Goal: Task Accomplishment & Management: Complete application form

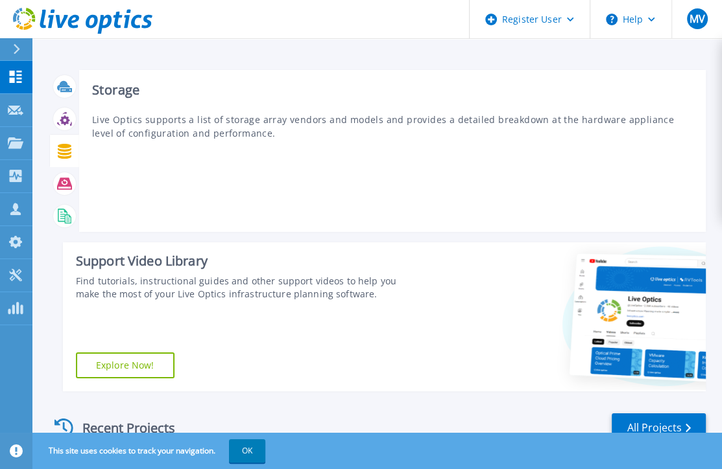
click at [65, 150] on icon at bounding box center [65, 151] width 14 height 15
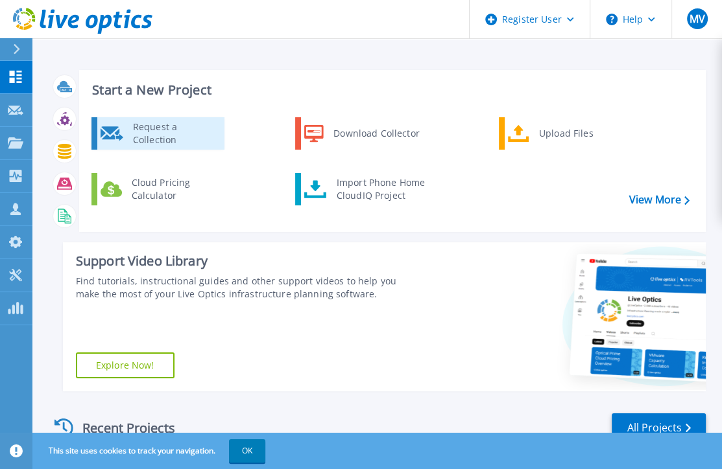
click at [154, 137] on div "Request a Collection" at bounding box center [173, 134] width 95 height 26
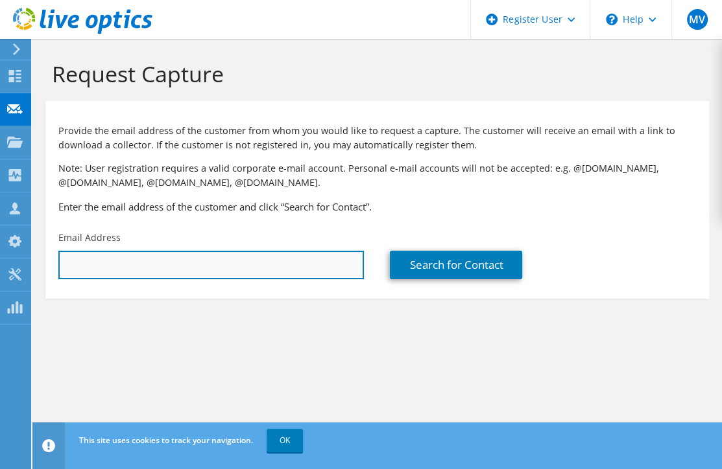
click at [99, 261] on input "text" at bounding box center [210, 265] width 305 height 29
click at [143, 266] on input "john.dib" at bounding box center [210, 265] width 305 height 29
type input "j"
paste input "john.dibattista.ctr@dot.gov"
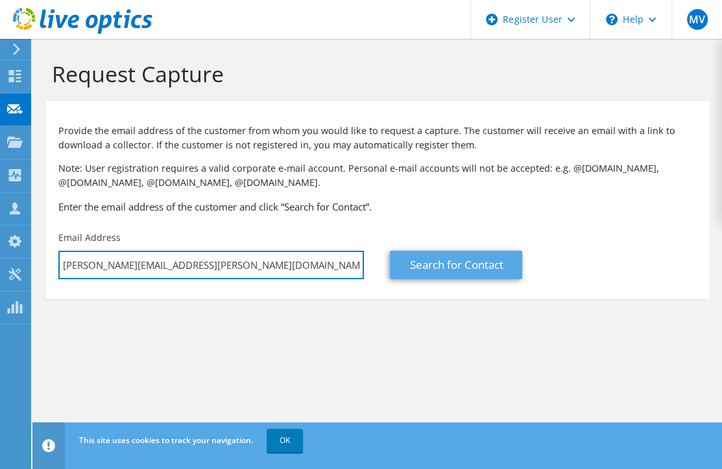
type input "john.dibattista.ctr@dot.gov"
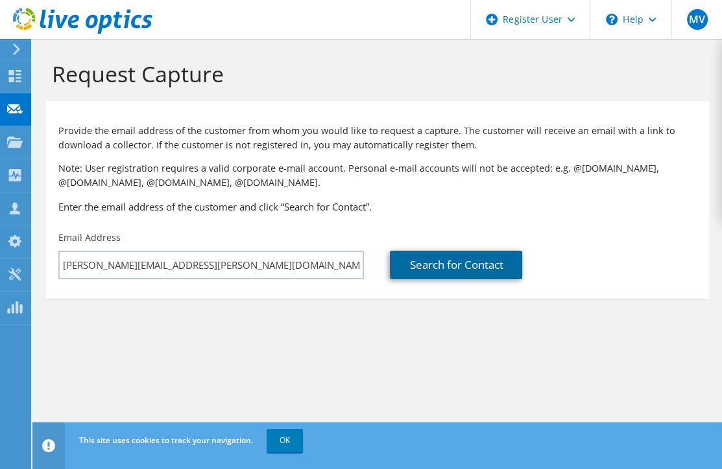
click at [423, 262] on link "Search for Contact" at bounding box center [456, 265] width 132 height 29
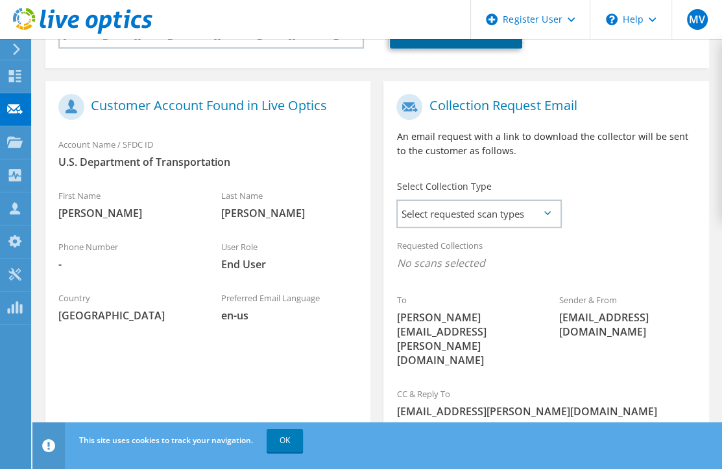
scroll to position [259, 0]
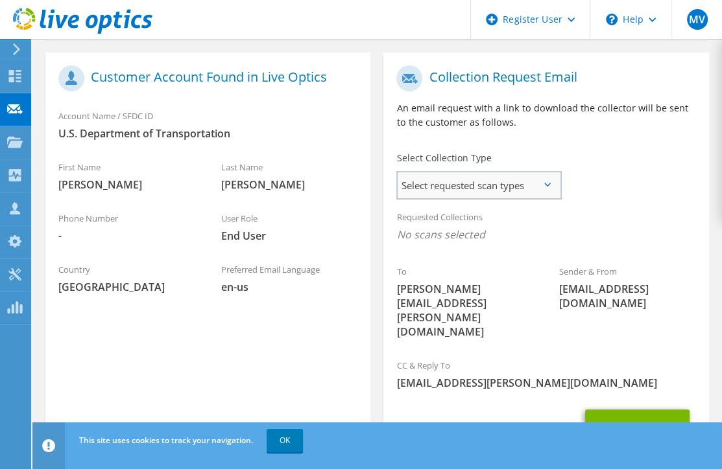
click at [550, 177] on span "Select requested scan types" at bounding box center [478, 185] width 162 height 26
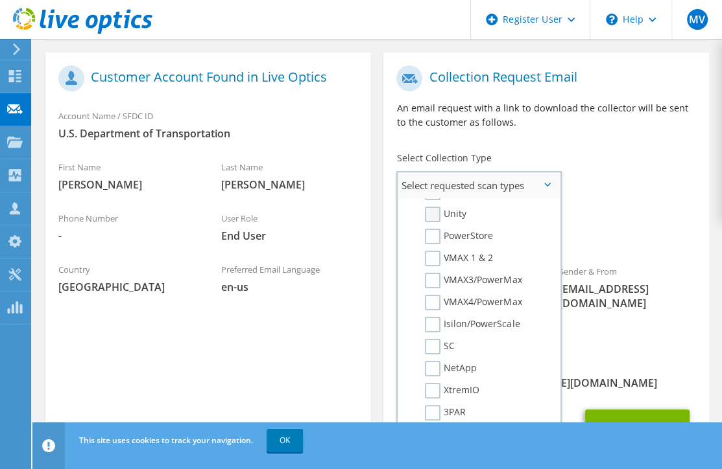
click at [436, 207] on label "Unity" at bounding box center [445, 215] width 41 height 16
click at [0, 0] on input "Unity" at bounding box center [0, 0] width 0 height 0
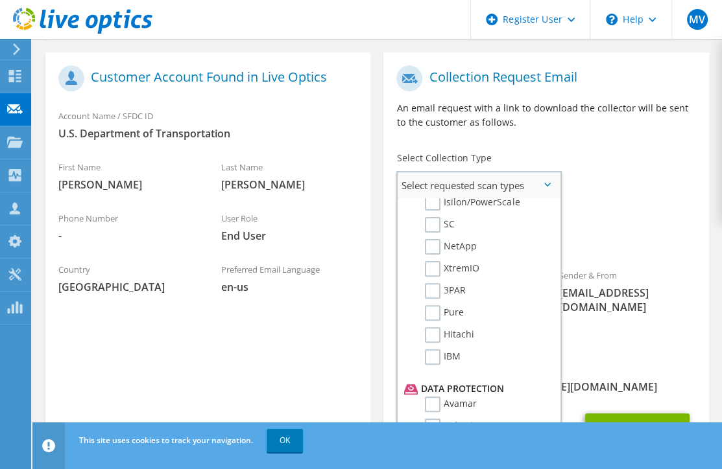
scroll to position [389, 0]
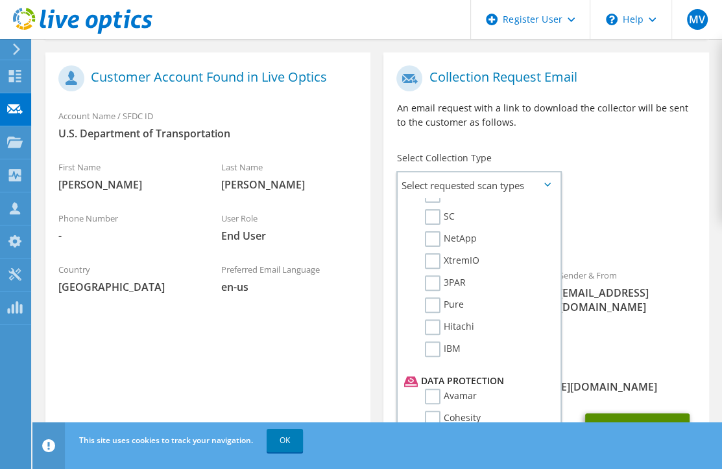
click at [632, 414] on button "Send Request" at bounding box center [637, 431] width 104 height 35
